Goal: Task Accomplishment & Management: Manage account settings

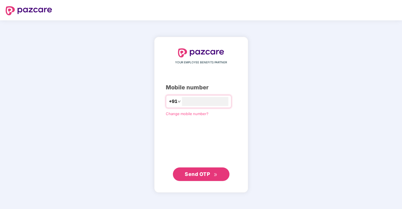
type input "**********"
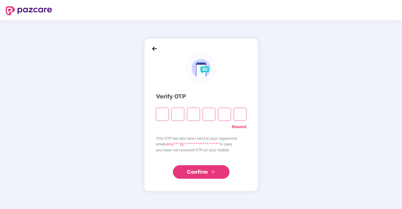
type input "*"
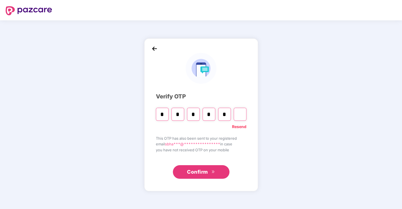
type input "*"
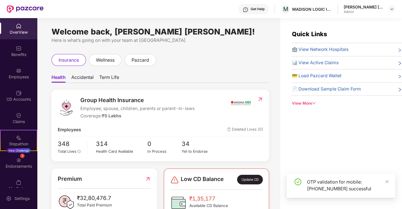
click at [5, 77] on div "Employees" at bounding box center [18, 77] width 37 height 6
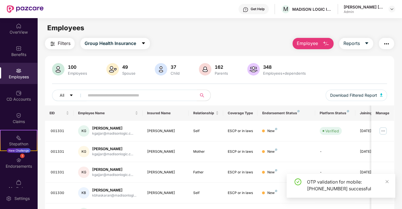
click at [127, 93] on input "text" at bounding box center [139, 95] width 102 height 8
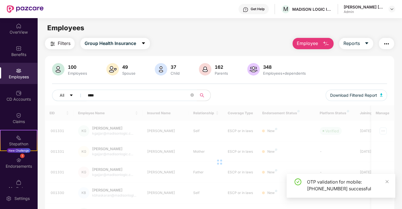
type input "****"
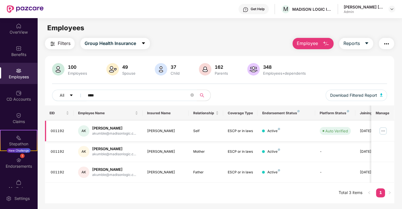
click at [383, 130] on img at bounding box center [383, 131] width 9 height 9
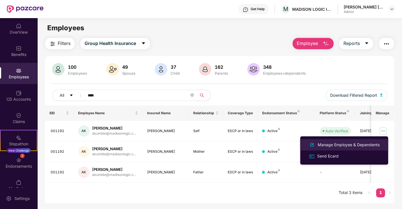
click at [341, 143] on div "Manage Employee & Dependents" at bounding box center [349, 145] width 64 height 6
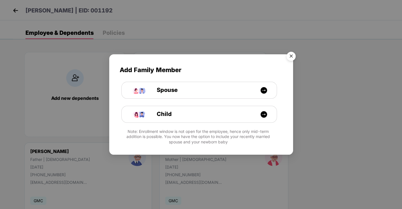
click at [293, 57] on img "Close" at bounding box center [291, 57] width 16 height 16
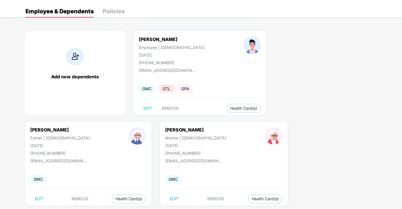
scroll to position [31, 0]
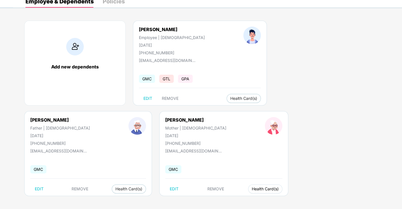
click at [248, 192] on button "Health Card(s)" at bounding box center [265, 189] width 34 height 9
click at [172, 199] on img at bounding box center [171, 201] width 6 height 6
